Goal: Transaction & Acquisition: Purchase product/service

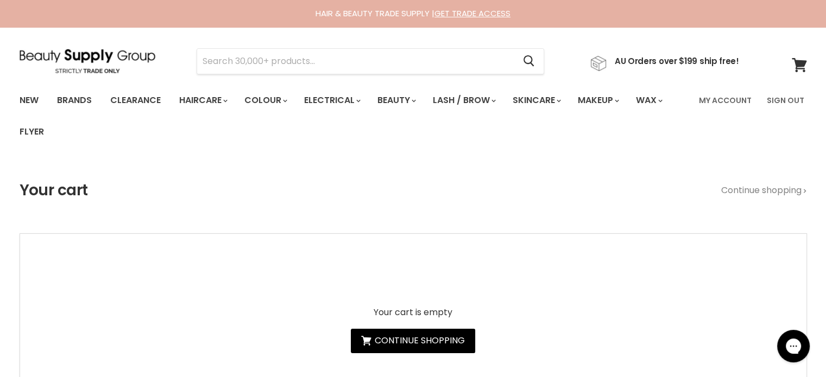
type input "ALFAPARF SEMI DI LINO NUTRITIVE"
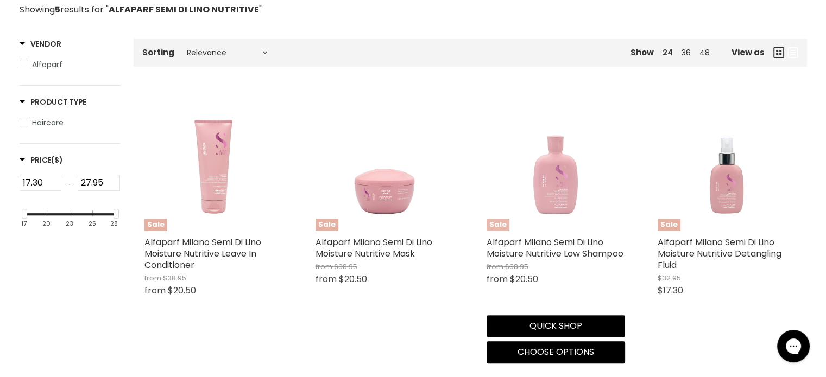
scroll to position [326, 0]
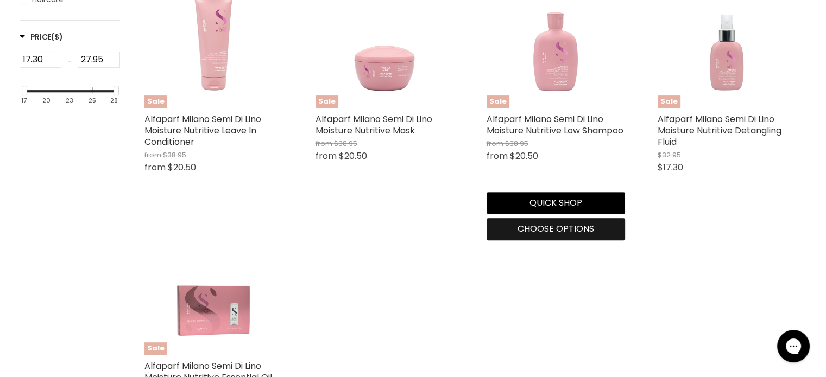
click at [551, 230] on span "Choose options" at bounding box center [556, 229] width 77 height 12
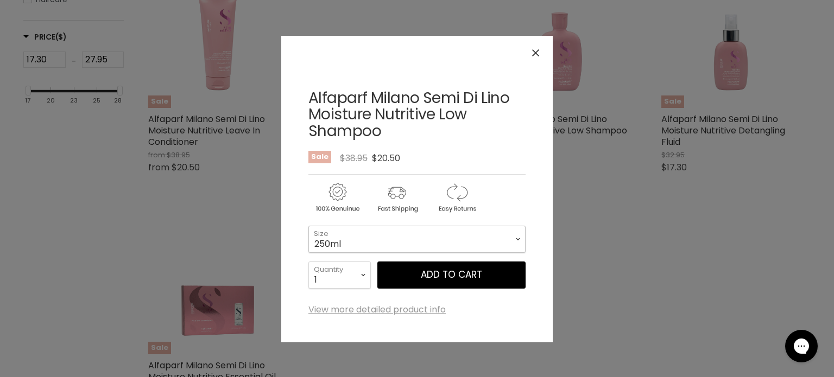
click at [412, 241] on select "250ml 1 Litre" at bounding box center [416, 239] width 217 height 27
click at [308, 226] on select "250ml 1 Litre" at bounding box center [416, 239] width 217 height 27
select select "1 Litre"
click at [537, 54] on icon "Close" at bounding box center [535, 52] width 7 height 7
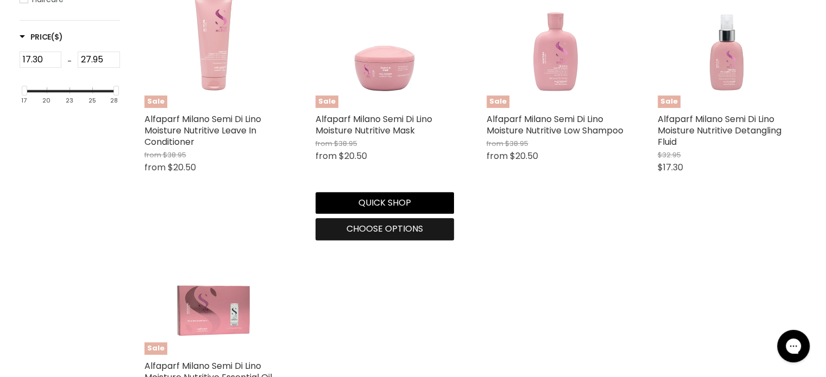
click at [376, 228] on span "Choose options" at bounding box center [384, 229] width 77 height 12
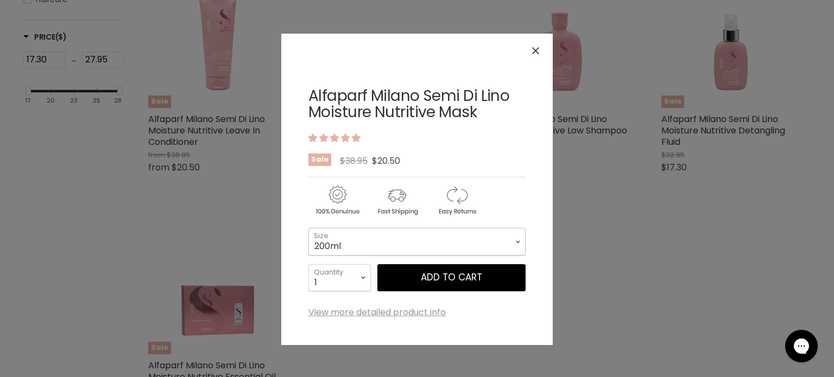
click at [393, 236] on select "200ml 500ml" at bounding box center [416, 241] width 217 height 27
click at [308, 228] on select "200ml 500ml" at bounding box center [416, 241] width 217 height 27
select select "500ml"
drag, startPoint x: 534, startPoint y: 51, endPoint x: 538, endPoint y: 30, distance: 21.5
click at [534, 51] on icon "Close" at bounding box center [535, 50] width 7 height 7
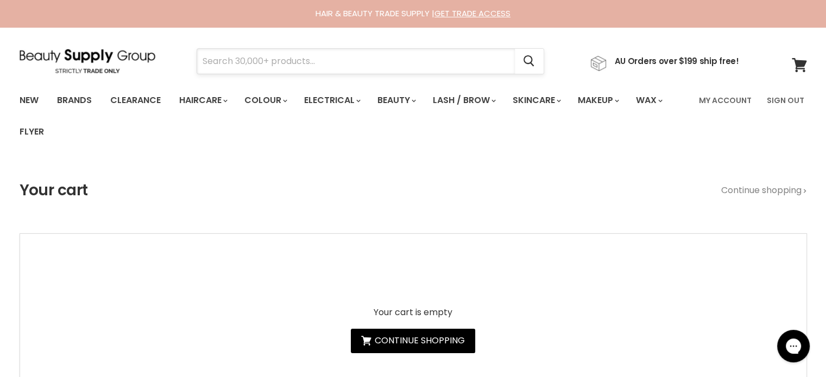
paste input "+61 427 871 299"
drag, startPoint x: 306, startPoint y: 47, endPoint x: 175, endPoint y: 78, distance: 134.9
click at [175, 78] on section "Menu +61 427 871 299 Cancel" at bounding box center [413, 56] width 815 height 58
click at [329, 61] on input "+61 427 871 299" at bounding box center [356, 61] width 318 height 25
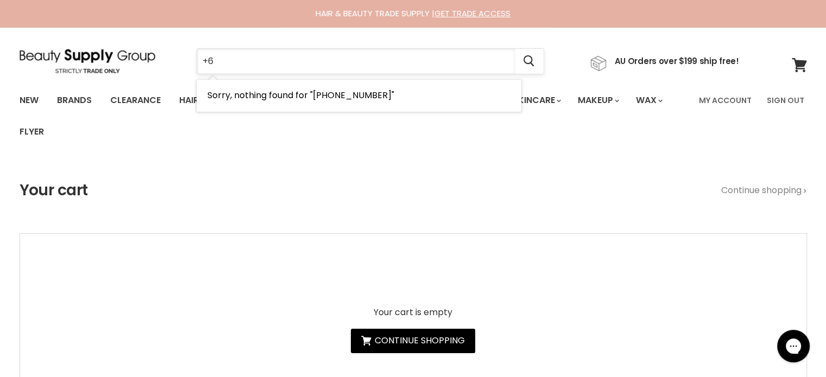
type input "+"
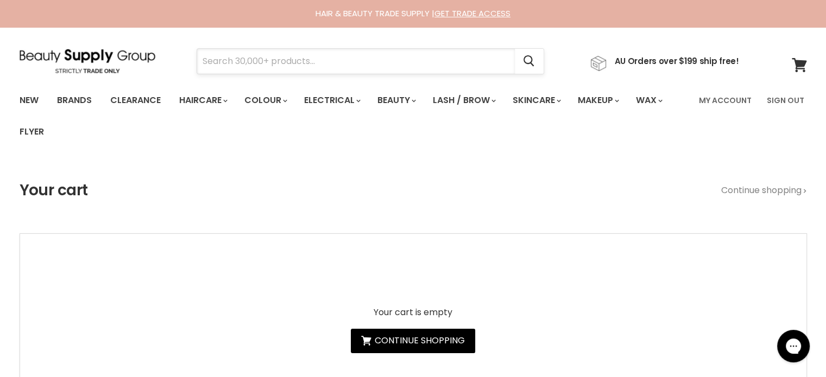
paste input "Milkshake Icy Blonde"
type input "Milkshake Icy Blonde"
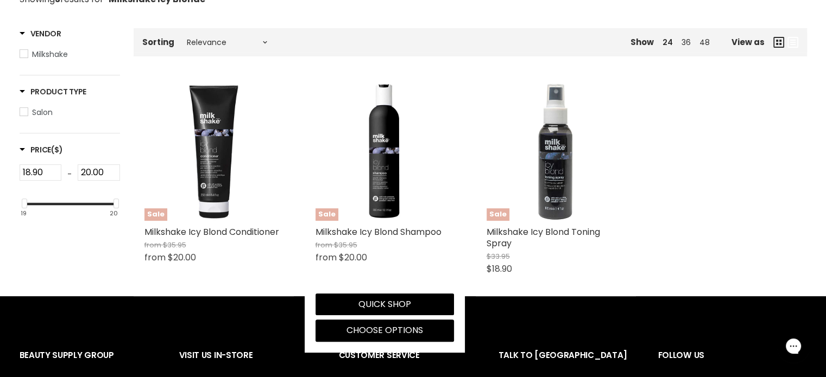
scroll to position [217, 0]
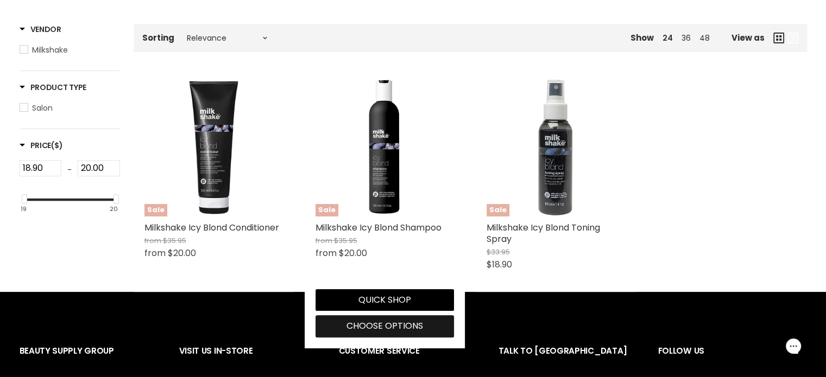
click at [399, 327] on span "Choose options" at bounding box center [384, 326] width 77 height 12
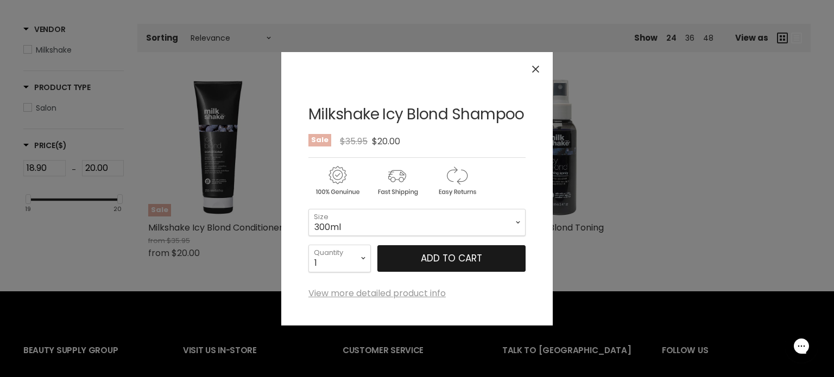
click at [439, 261] on span "Add to cart" at bounding box center [451, 258] width 61 height 13
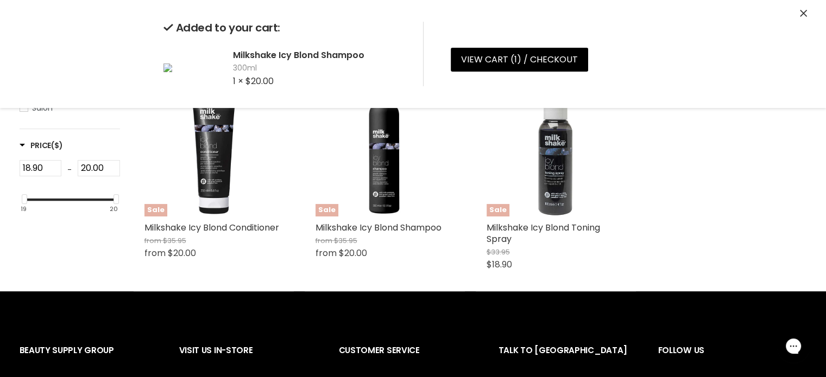
click at [803, 15] on icon "Close" at bounding box center [803, 13] width 7 height 7
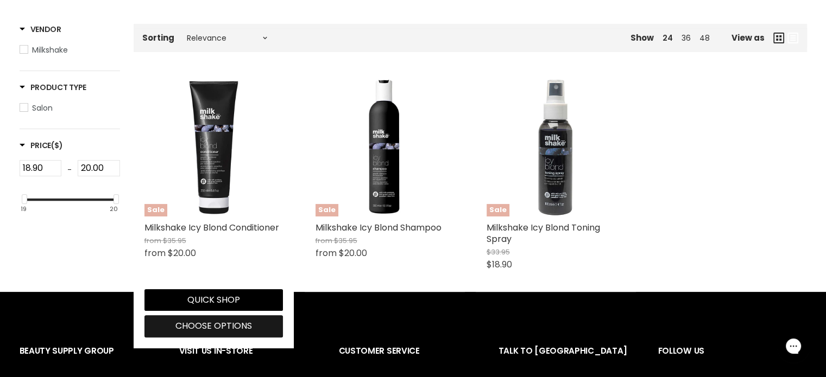
click at [209, 327] on span "Choose options" at bounding box center [213, 326] width 77 height 12
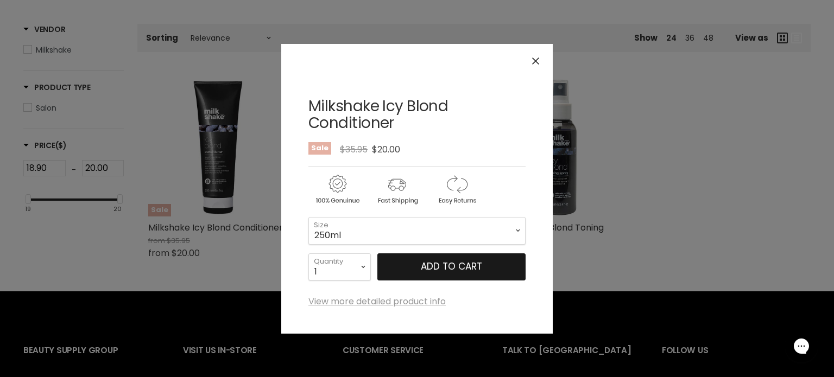
click at [432, 265] on span "Add to cart" at bounding box center [451, 266] width 61 height 13
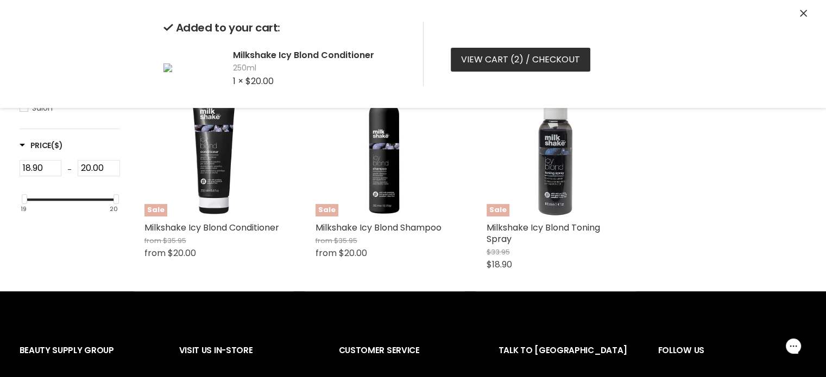
click at [480, 59] on link "View cart ( 2 ) / Checkout" at bounding box center [521, 60] width 140 height 24
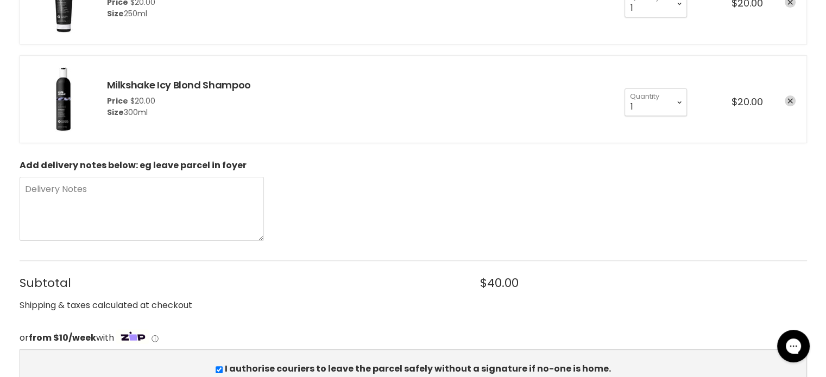
scroll to position [380, 0]
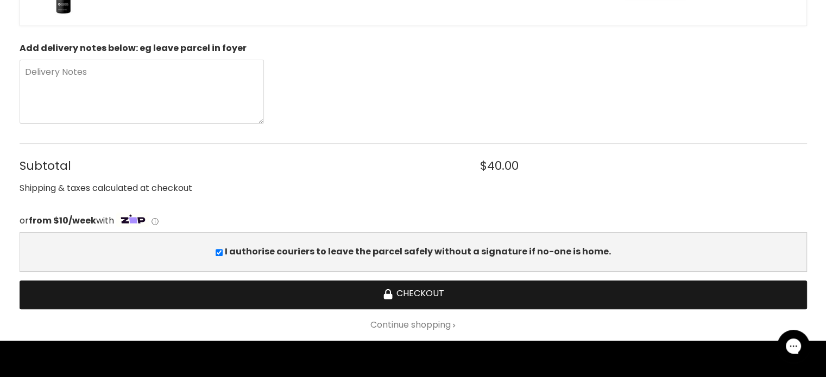
click at [424, 295] on button "Checkout" at bounding box center [413, 295] width 787 height 29
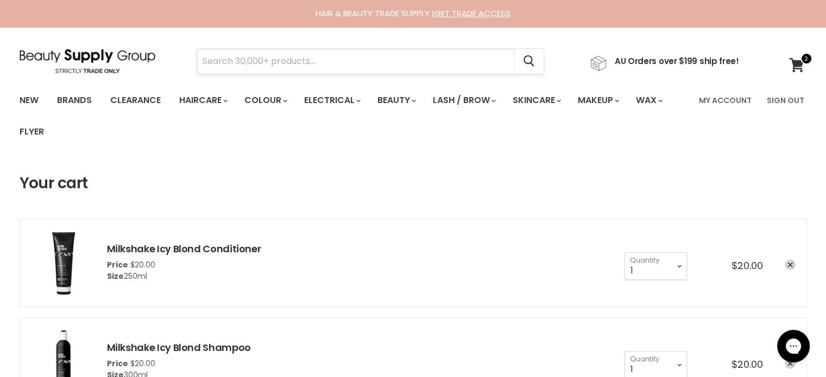
drag, startPoint x: 0, startPoint y: 0, endPoint x: 319, endPoint y: 71, distance: 326.5
click at [319, 71] on input "Search" at bounding box center [356, 61] width 318 height 25
paste input "Julie Rasmussen"
type input "Julie Rasmussen"
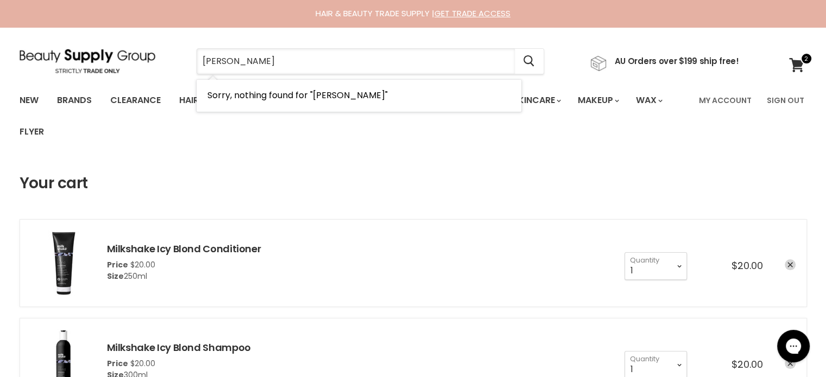
drag, startPoint x: 304, startPoint y: 57, endPoint x: 178, endPoint y: 56, distance: 126.5
click at [178, 56] on div "Julie Rasmussen Cancel" at bounding box center [370, 61] width 403 height 25
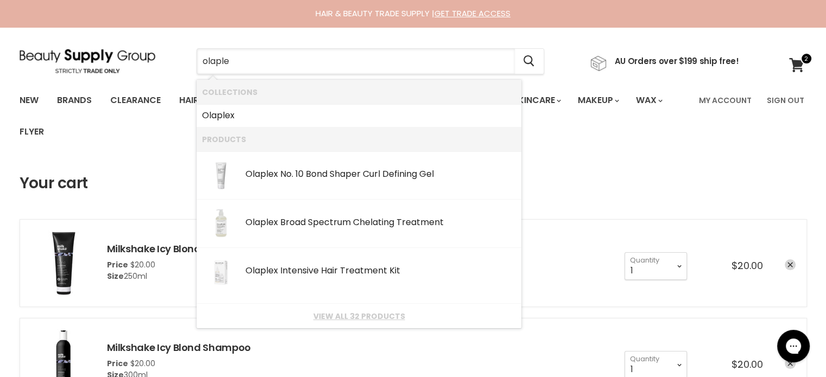
type input "olaplex"
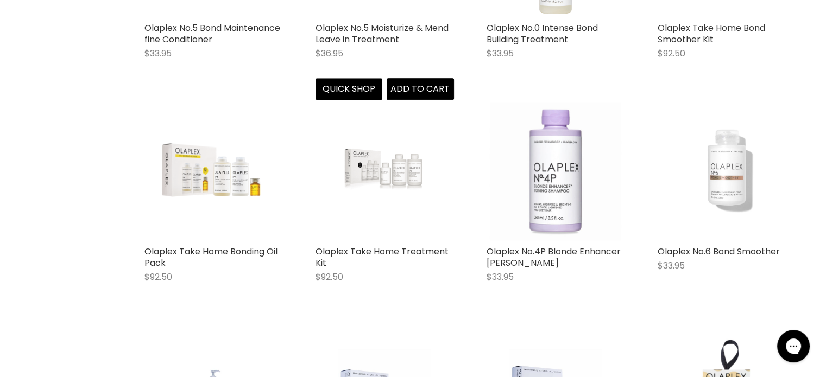
scroll to position [1140, 0]
